Goal: Information Seeking & Learning: Understand process/instructions

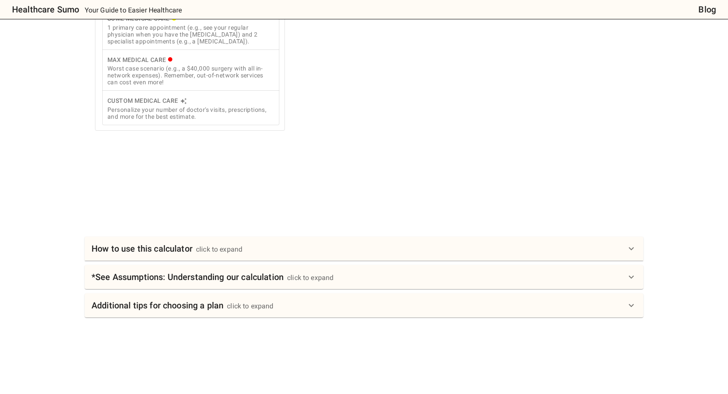
scroll to position [324, 0]
click at [233, 249] on div "click to expand" at bounding box center [219, 249] width 46 height 10
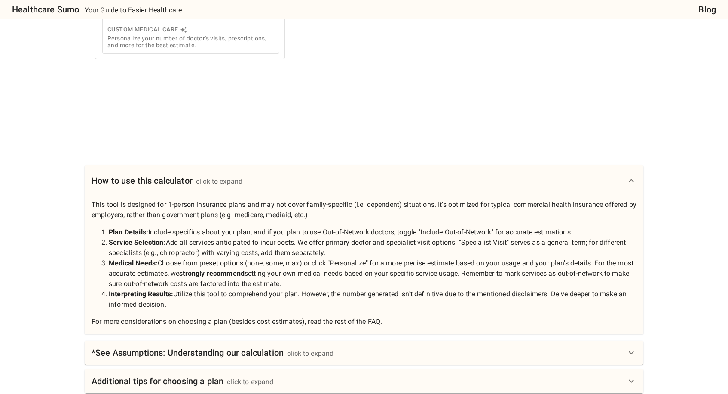
scroll to position [471, 0]
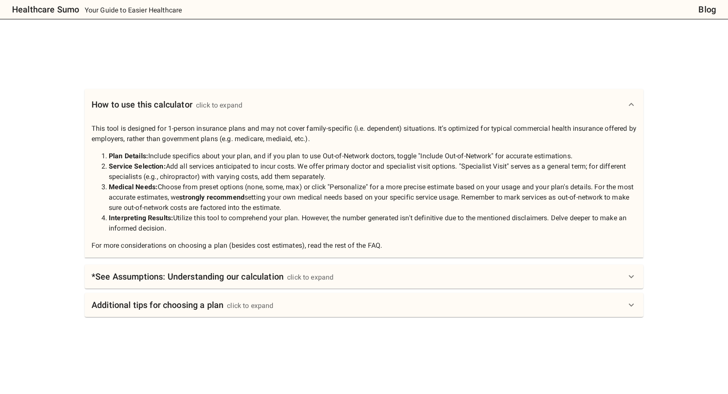
click at [244, 279] on h6 "*See Assumptions: Understanding our calculation" at bounding box center [188, 276] width 192 height 14
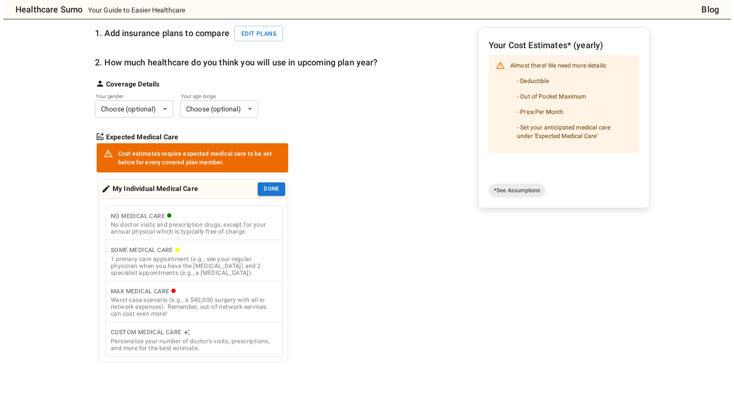
scroll to position [0, 0]
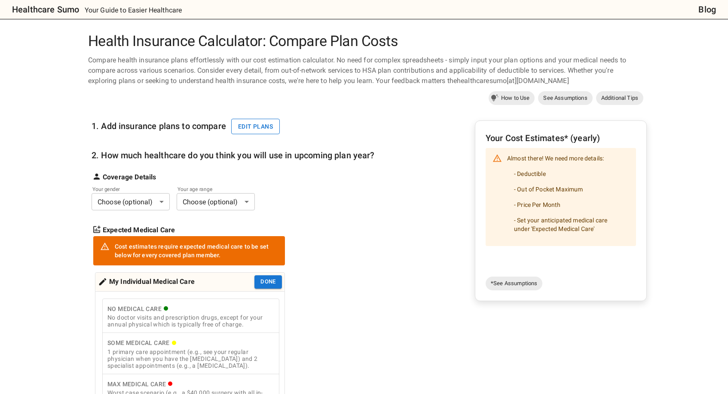
click at [254, 129] on button "Edit plans" at bounding box center [255, 127] width 49 height 16
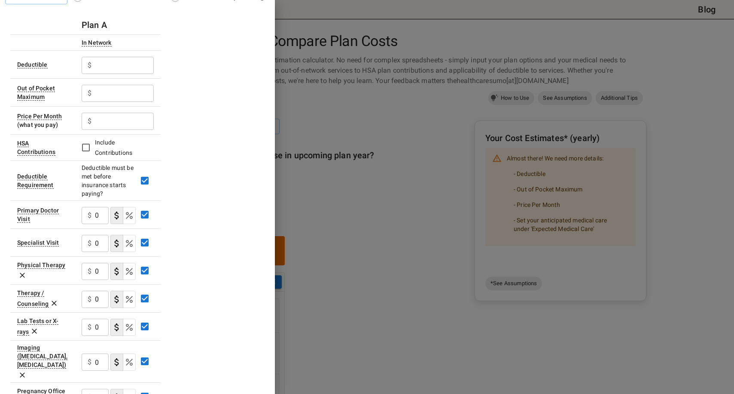
scroll to position [75, 0]
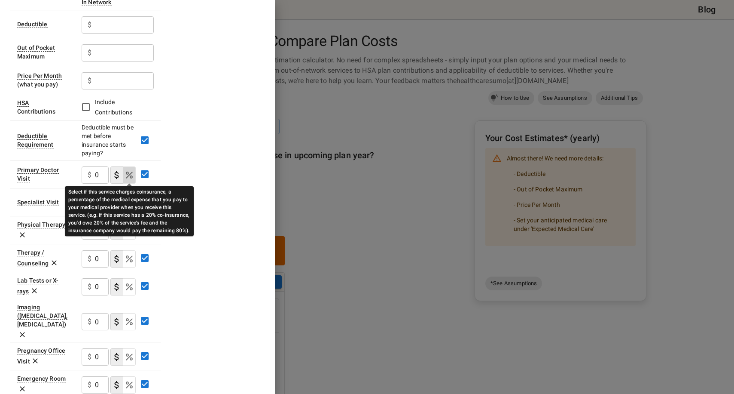
click at [128, 174] on icon "Select if this service charges coinsurance, a percentage of the medical expense…" at bounding box center [129, 175] width 10 height 10
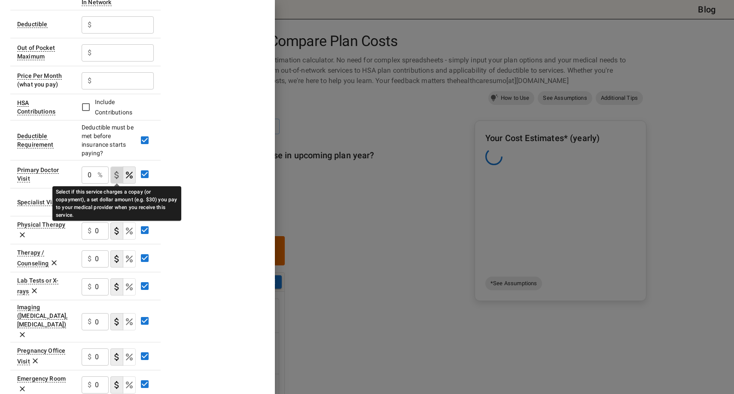
click at [114, 175] on icon "Select if this service charges a copay (or copayment), a set dollar amount (e.g…" at bounding box center [117, 175] width 10 height 10
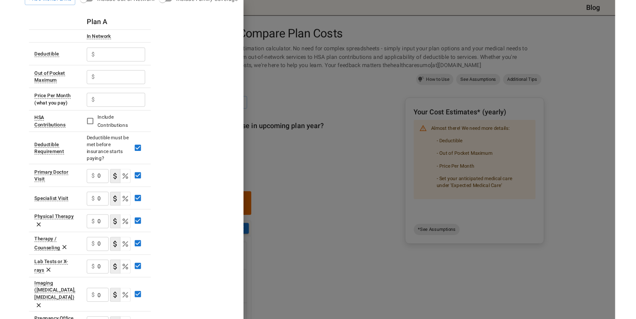
scroll to position [0, 0]
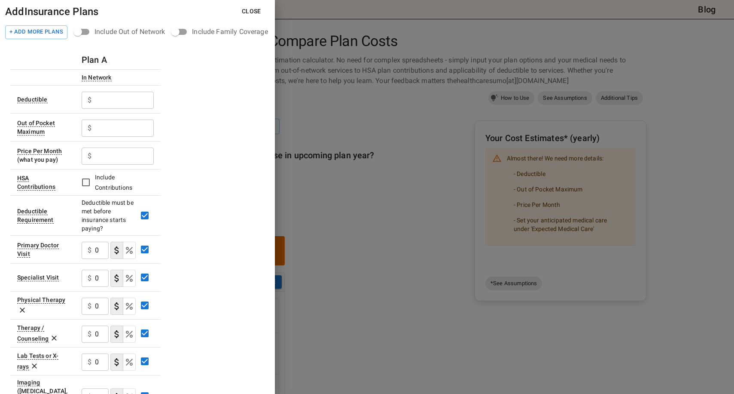
click at [360, 198] on div at bounding box center [367, 197] width 734 height 394
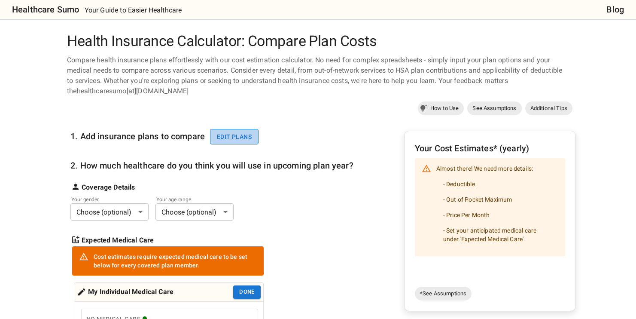
click at [225, 135] on button "Edit plans" at bounding box center [234, 137] width 49 height 16
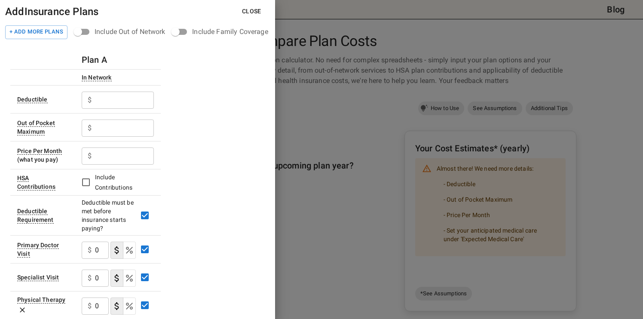
click at [325, 97] on div at bounding box center [321, 159] width 643 height 319
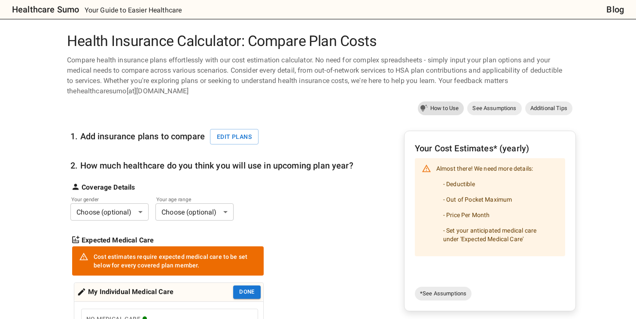
click at [442, 106] on span "How to Use" at bounding box center [444, 108] width 39 height 9
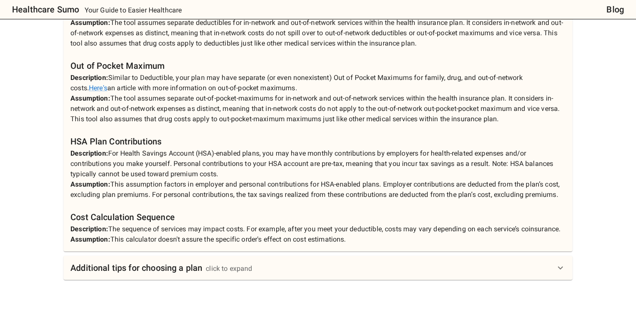
scroll to position [970, 0]
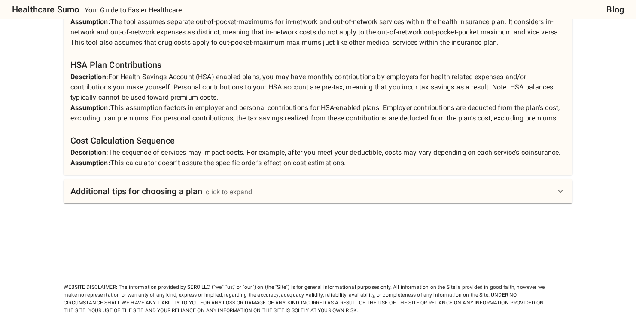
click at [161, 198] on h6 "Additional tips for choosing a plan" at bounding box center [136, 191] width 132 height 14
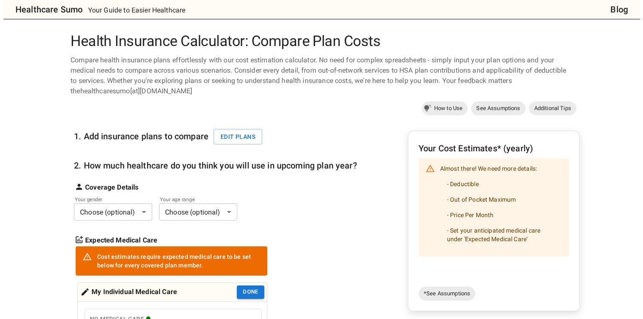
scroll to position [0, 0]
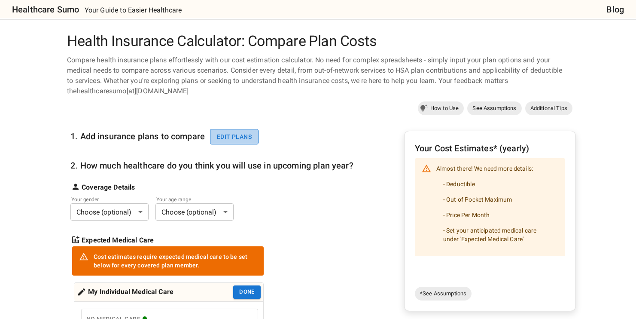
click at [240, 134] on button "Edit plans" at bounding box center [234, 137] width 49 height 16
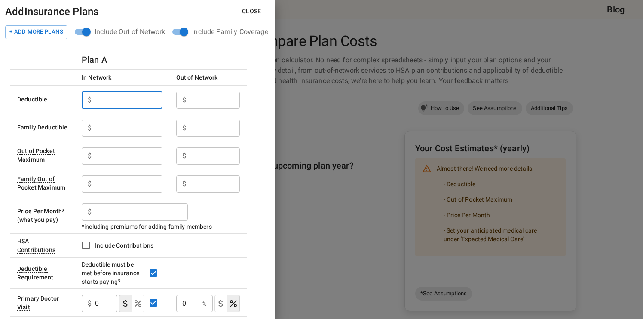
click at [95, 101] on input "text" at bounding box center [128, 100] width 67 height 17
type input "250"
click at [98, 109] on input "text" at bounding box center [128, 100] width 67 height 17
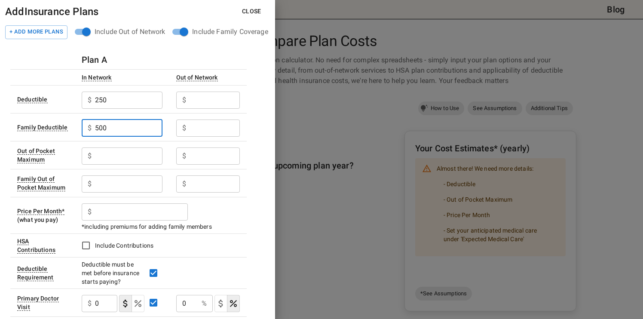
type input "500"
click at [108, 109] on input "text" at bounding box center [128, 100] width 67 height 17
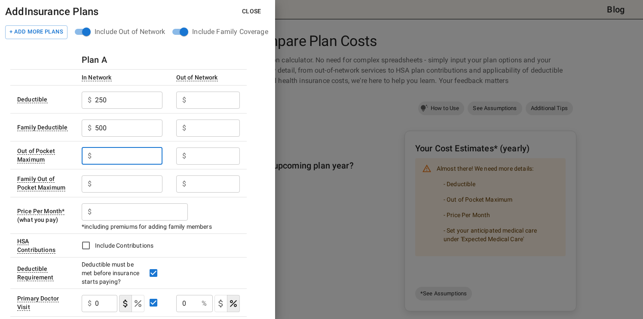
click at [162, 101] on input "text" at bounding box center [128, 100] width 67 height 17
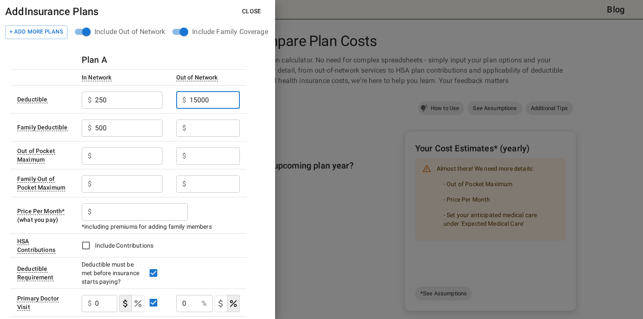
type input "15000"
click at [204, 127] on input "text" at bounding box center [214, 127] width 50 height 17
type input "45000"
click at [116, 109] on input "text" at bounding box center [128, 100] width 67 height 17
type input "7500"
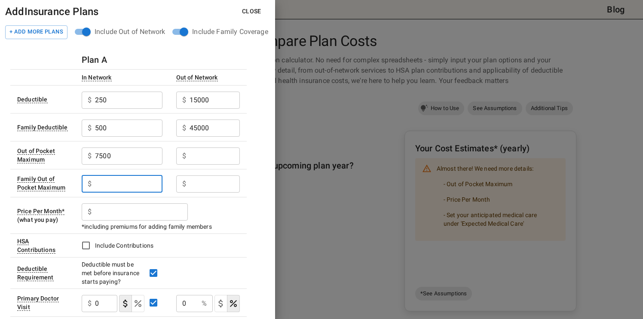
click at [109, 182] on input "text" at bounding box center [128, 183] width 67 height 17
type input "15000"
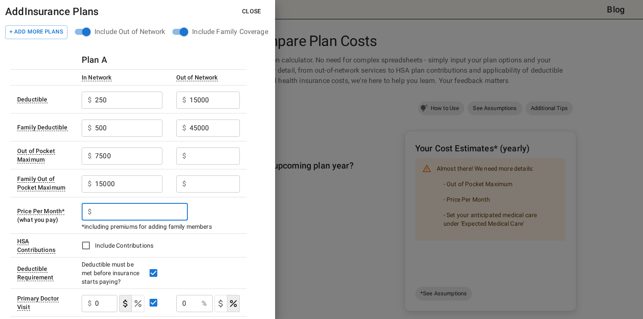
click at [105, 212] on input "text" at bounding box center [141, 211] width 93 height 17
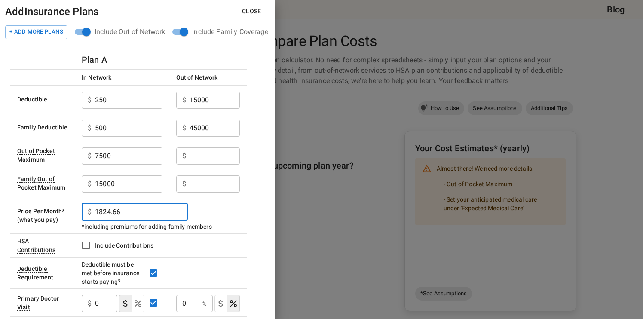
type input "1824.66"
click at [180, 241] on label "Include Contributions" at bounding box center [155, 245] width 156 height 18
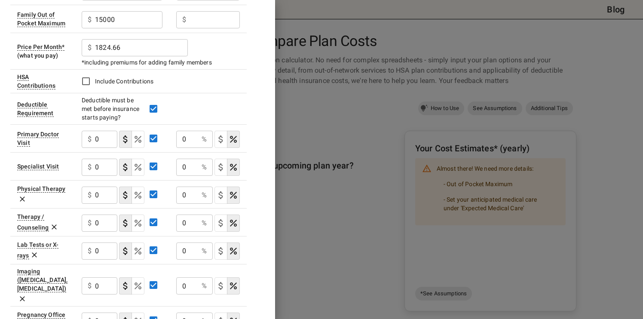
scroll to position [165, 0]
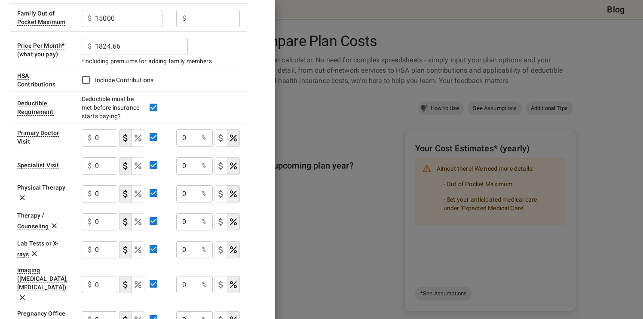
click at [181, 137] on input "0" at bounding box center [187, 137] width 22 height 17
type input "20"
click at [137, 137] on icon "Select if this service charges coinsurance, a percentage of the medical expense…" at bounding box center [138, 138] width 10 height 10
click at [89, 137] on input "0" at bounding box center [92, 137] width 21 height 17
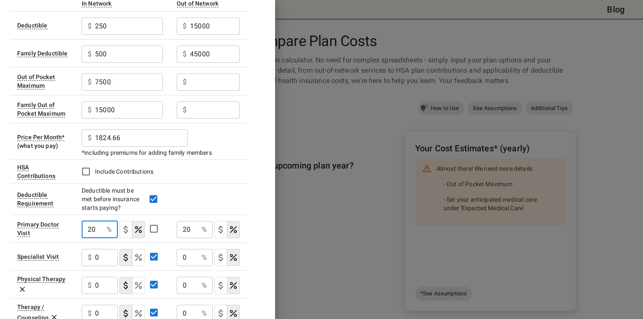
scroll to position [76, 0]
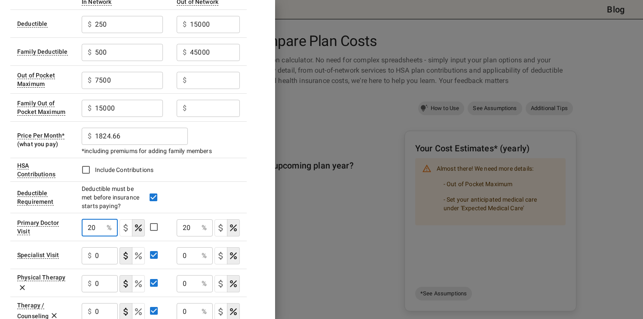
type input "20"
drag, startPoint x: 170, startPoint y: 130, endPoint x: 182, endPoint y: 226, distance: 96.6
click at [182, 226] on input "20" at bounding box center [187, 227] width 21 height 17
type input "50"
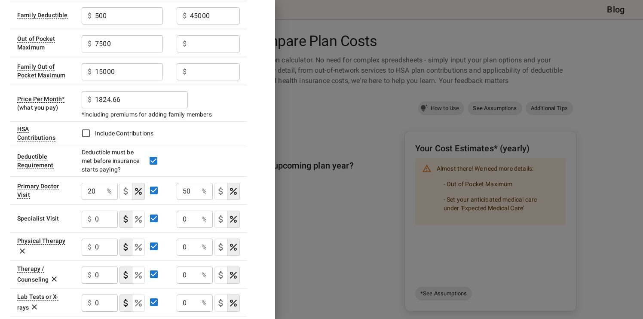
scroll to position [126, 0]
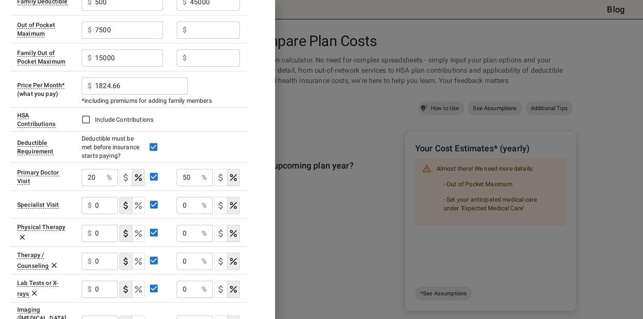
click at [138, 204] on icon "Select if this service charges coinsurance, a percentage of the medical expense…" at bounding box center [138, 205] width 10 height 10
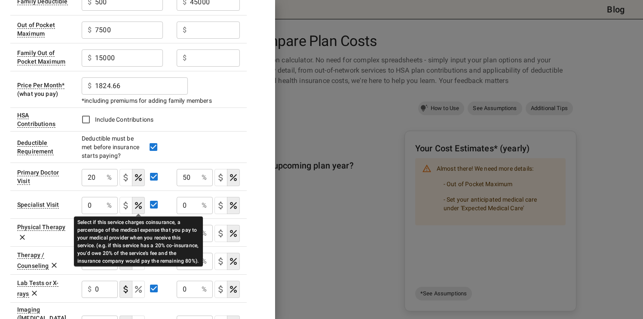
click at [89, 186] on input "0" at bounding box center [92, 177] width 21 height 17
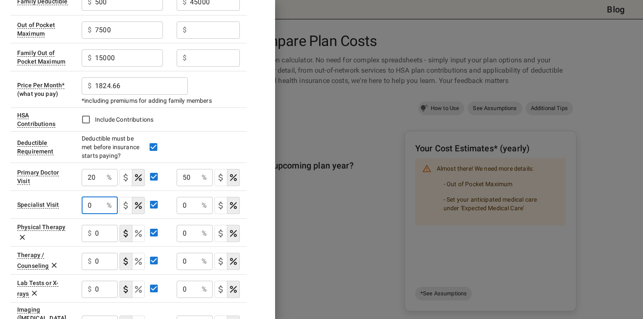
drag, startPoint x: 182, startPoint y: 226, endPoint x: 84, endPoint y: 202, distance: 101.2
click at [84, 202] on input "0" at bounding box center [92, 205] width 21 height 17
type input "40"
click at [185, 205] on input "0" at bounding box center [187, 205] width 21 height 17
click at [180, 205] on input "0" at bounding box center [187, 205] width 21 height 17
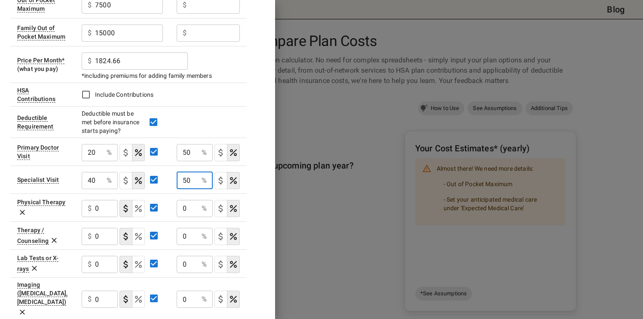
scroll to position [153, 0]
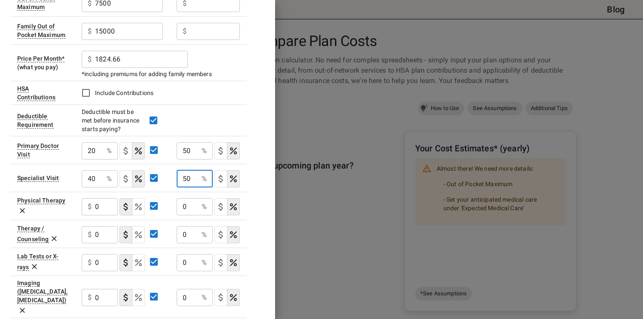
type input "50"
click at [142, 265] on icon "Select if this service charges coinsurance, a percentage of the medical expense…" at bounding box center [138, 262] width 10 height 10
drag, startPoint x: 84, startPoint y: 202, endPoint x: 87, endPoint y: 261, distance: 58.5
click at [87, 261] on input "0" at bounding box center [92, 262] width 21 height 17
type input "40"
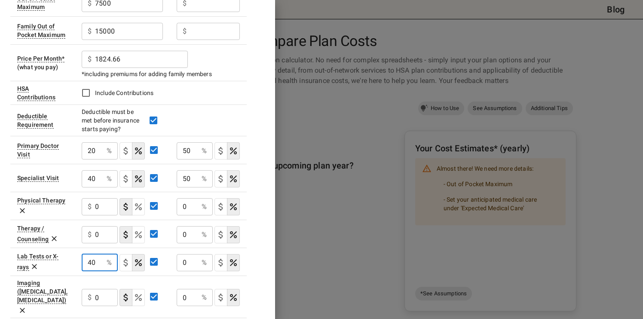
click at [103, 159] on input "0" at bounding box center [92, 150] width 21 height 17
type input "50"
click at [96, 215] on input "0" at bounding box center [106, 206] width 23 height 17
drag, startPoint x: 87, startPoint y: 261, endPoint x: 137, endPoint y: 289, distance: 57.1
click at [137, 294] on icon "Select if this service charges coinsurance, a percentage of the medical expense…" at bounding box center [138, 297] width 7 height 7
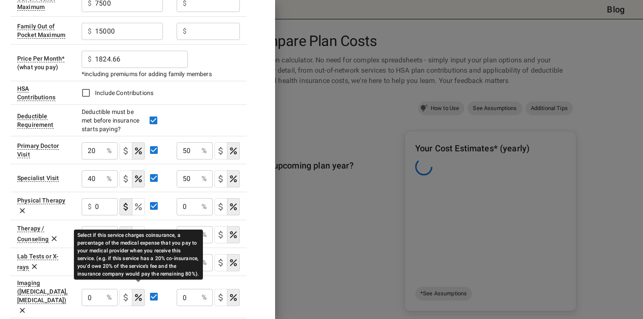
click at [84, 159] on input "0" at bounding box center [92, 150] width 21 height 17
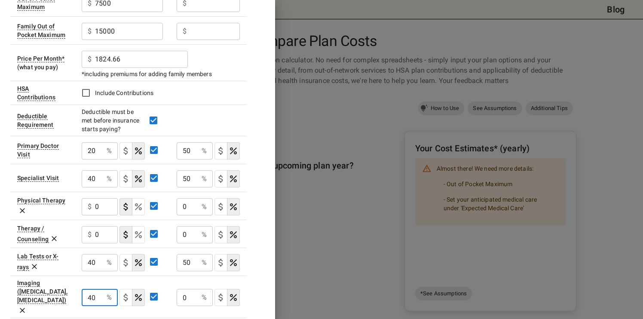
type input "40"
click at [178, 289] on input "0" at bounding box center [187, 297] width 21 height 17
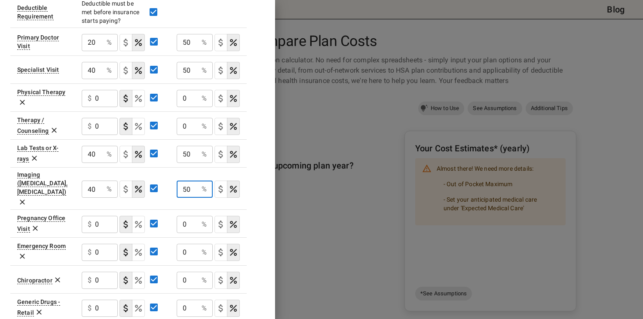
scroll to position [283, 0]
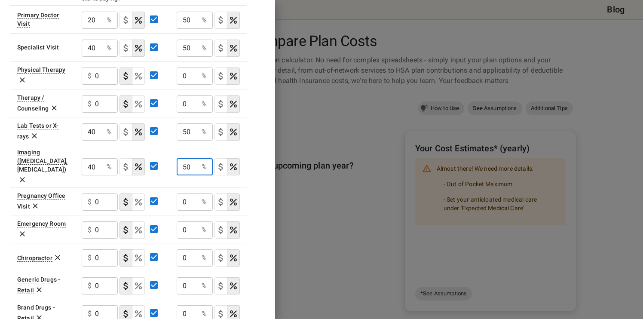
type input "50"
click at [94, 221] on div "$ 0 ​" at bounding box center [100, 229] width 36 height 17
type input "1000"
click at [183, 221] on input "0" at bounding box center [187, 229] width 21 height 17
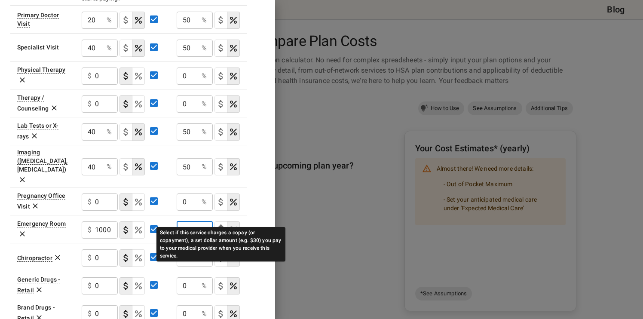
click at [220, 226] on icon "Select if this service charges a copay (or copayment), a set dollar amount (e.g…" at bounding box center [220, 230] width 4 height 8
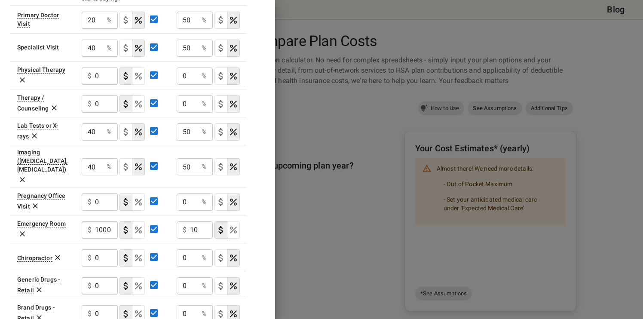
click at [118, 85] on input "10" at bounding box center [106, 75] width 23 height 17
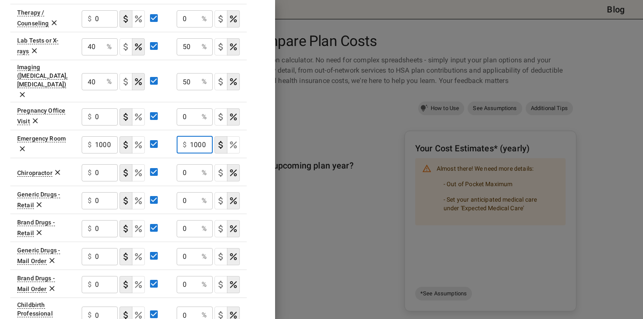
scroll to position [373, 0]
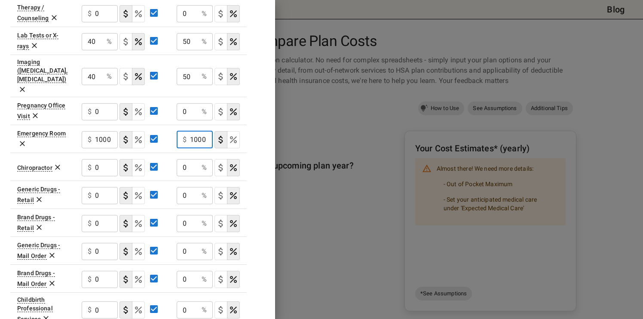
type input "1000"
click at [93, 215] on div "$ 0 ​" at bounding box center [100, 223] width 36 height 17
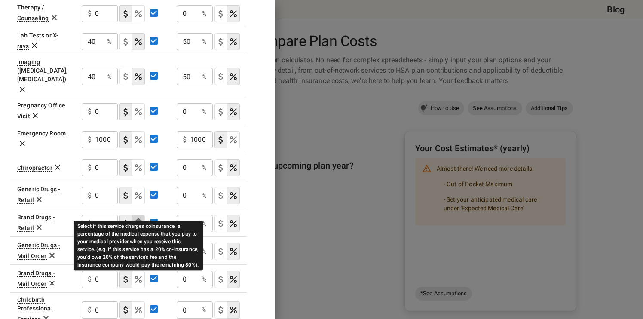
click at [140, 220] on icon "Select if this service charges coinsurance, a percentage of the medical expense…" at bounding box center [138, 223] width 7 height 7
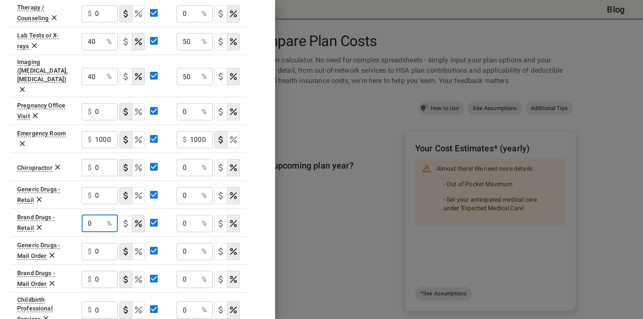
drag, startPoint x: 87, startPoint y: 208, endPoint x: 93, endPoint y: 207, distance: 6.0
click at [93, 215] on input "0" at bounding box center [92, 223] width 21 height 17
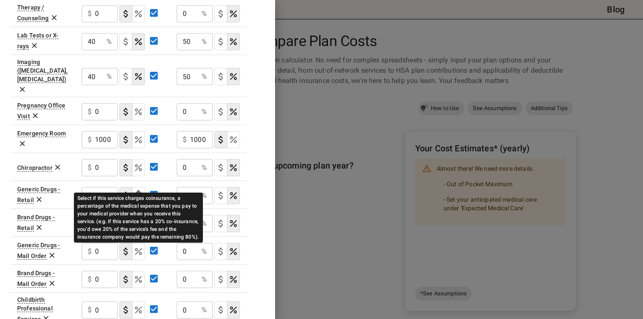
type input "35"
click at [141, 190] on icon "Select if this service charges coinsurance, a percentage of the medical expense…" at bounding box center [138, 195] width 10 height 10
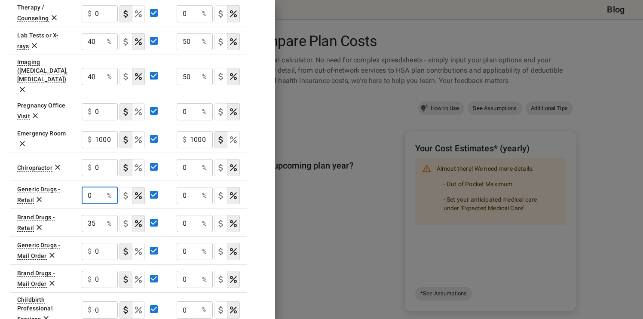
drag, startPoint x: 93, startPoint y: 181, endPoint x: 80, endPoint y: 180, distance: 12.9
click at [80, 180] on td "0 % ​" at bounding box center [122, 194] width 95 height 28
type input "20"
click at [93, 243] on div "$ 0 ​" at bounding box center [100, 251] width 36 height 17
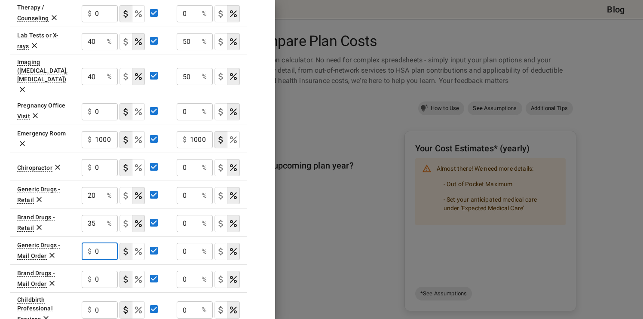
click at [94, 243] on div "$ 0 ​" at bounding box center [100, 251] width 36 height 17
type input "10"
click at [143, 246] on icon "Select if this service charges coinsurance, a percentage of the medical expense…" at bounding box center [138, 251] width 10 height 10
click at [91, 274] on p "$" at bounding box center [90, 279] width 4 height 10
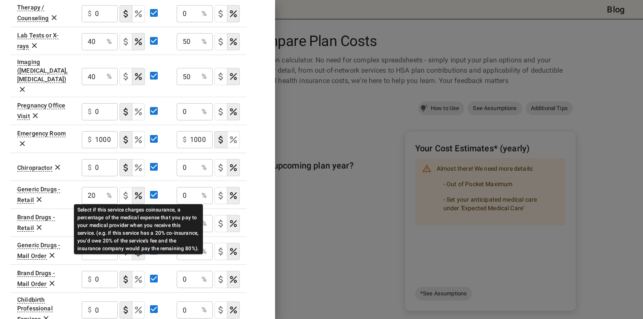
click at [137, 274] on icon "Select if this service charges coinsurance, a percentage of the medical expense…" at bounding box center [138, 279] width 10 height 10
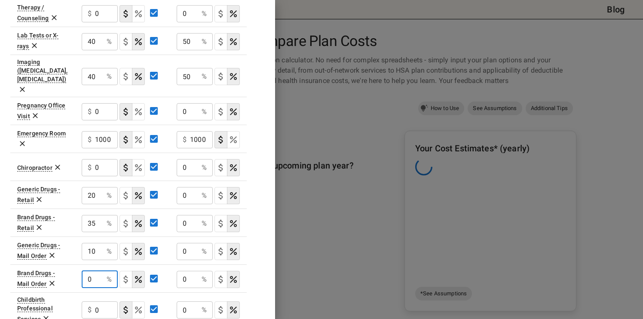
click at [87, 271] on input "0" at bounding box center [92, 279] width 21 height 17
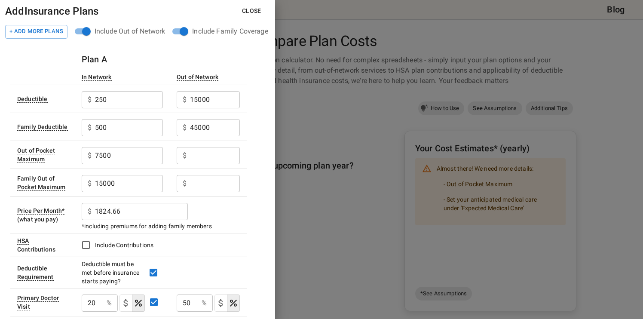
scroll to position [0, 0]
type input "30"
click at [198, 156] on input "text" at bounding box center [215, 155] width 50 height 17
type input "Unlimited"
click at [200, 190] on input "text" at bounding box center [215, 183] width 50 height 17
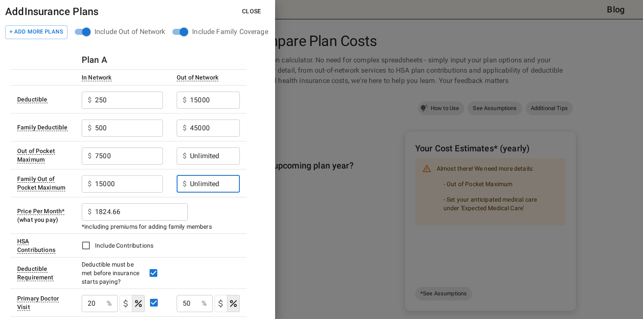
type input "Unlimited"
click at [104, 64] on h6 "Plan A" at bounding box center [94, 60] width 25 height 14
click at [105, 60] on h6 "Plan A" at bounding box center [94, 60] width 25 height 14
click at [73, 57] on th at bounding box center [42, 59] width 64 height 19
